Goal: Consume media (video, audio)

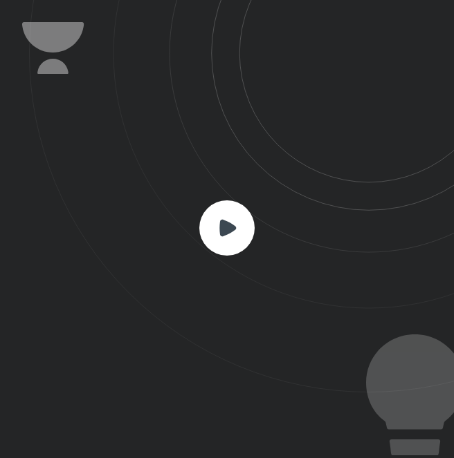
scroll to position [458, 453]
click at [233, 233] on rect at bounding box center [226, 228] width 55 height 55
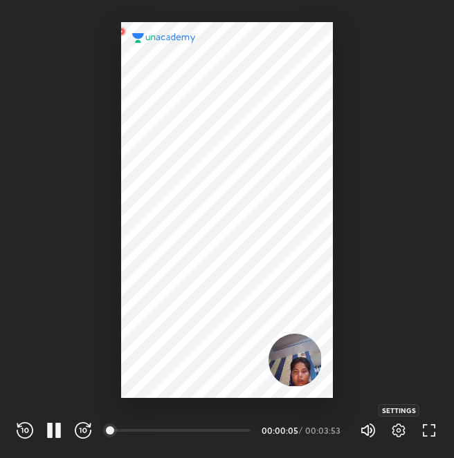
click at [400, 433] on icon "button" at bounding box center [398, 430] width 17 height 17
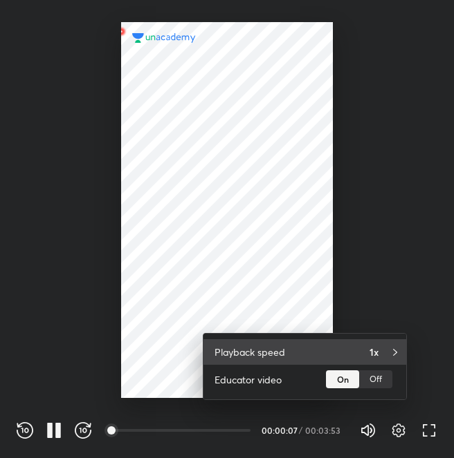
click at [384, 341] on div "Playback speed 1x" at bounding box center [304, 352] width 203 height 26
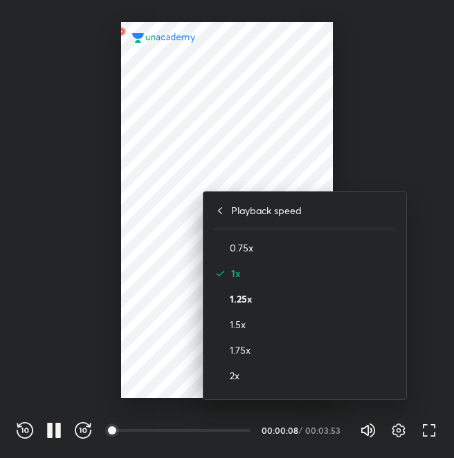
click at [232, 299] on h4 "1.25x" at bounding box center [312, 299] width 165 height 15
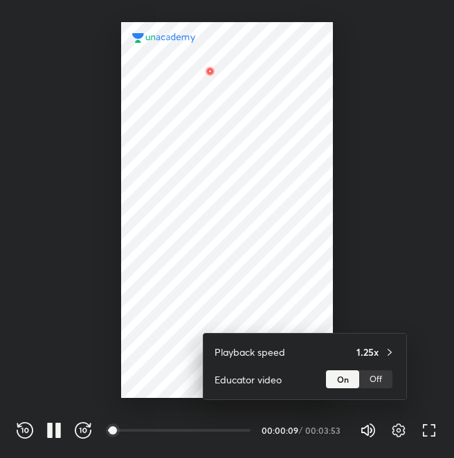
click at [365, 221] on div at bounding box center [227, 229] width 454 height 458
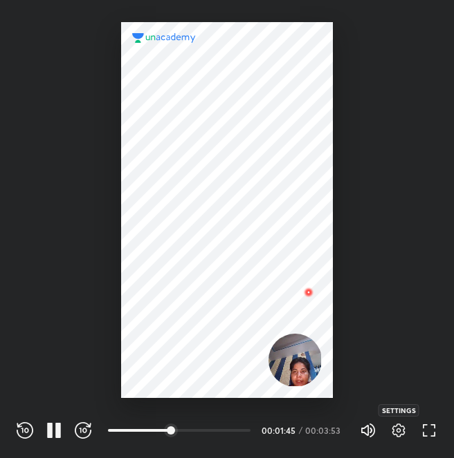
click at [395, 431] on icon "button" at bounding box center [398, 430] width 17 height 17
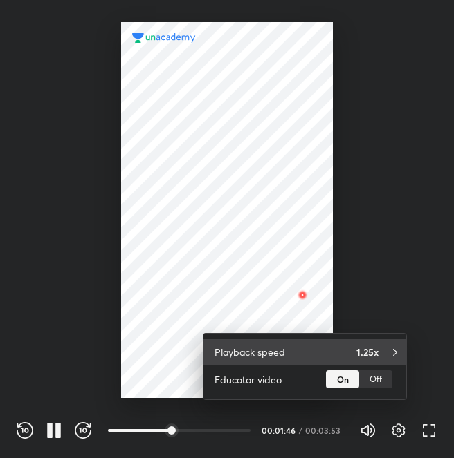
click at [383, 349] on div "1.25x" at bounding box center [375, 352] width 39 height 15
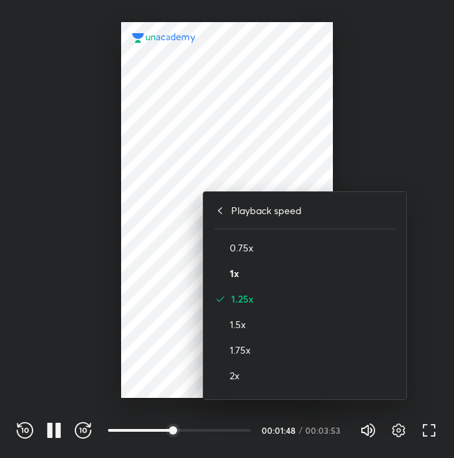
click at [236, 277] on h4 "1x" at bounding box center [312, 273] width 165 height 15
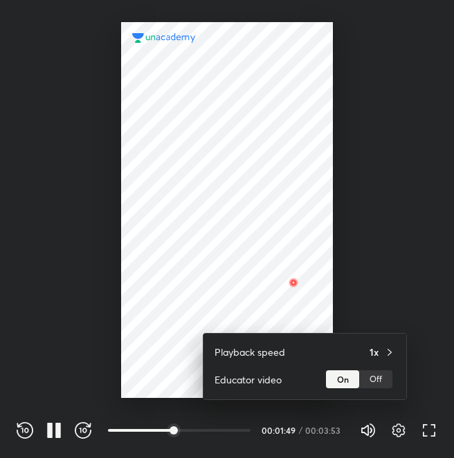
click at [384, 218] on div at bounding box center [227, 229] width 454 height 458
